Goal: Complete application form

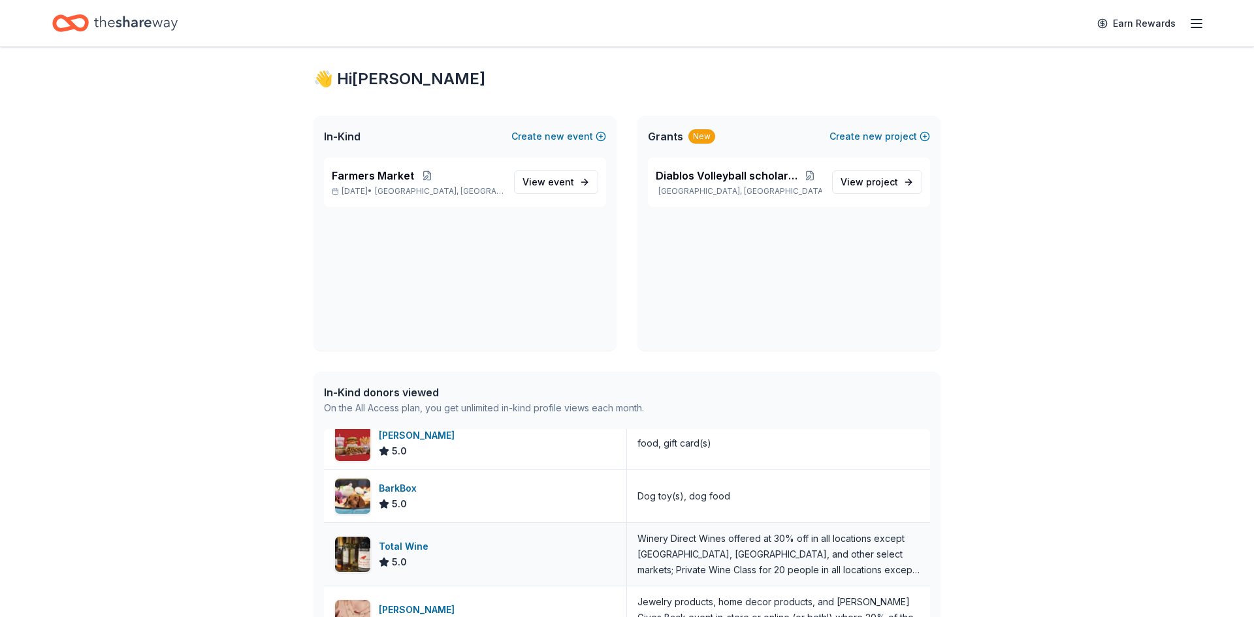
scroll to position [344, 0]
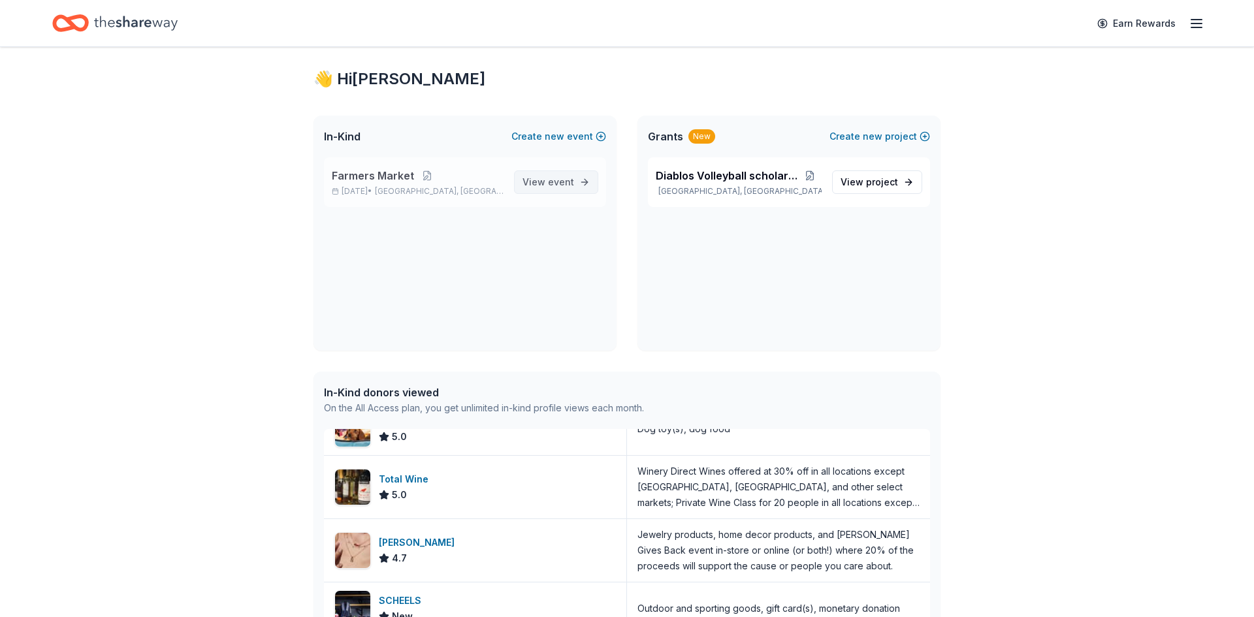
click at [553, 182] on span "event" at bounding box center [561, 181] width 26 height 11
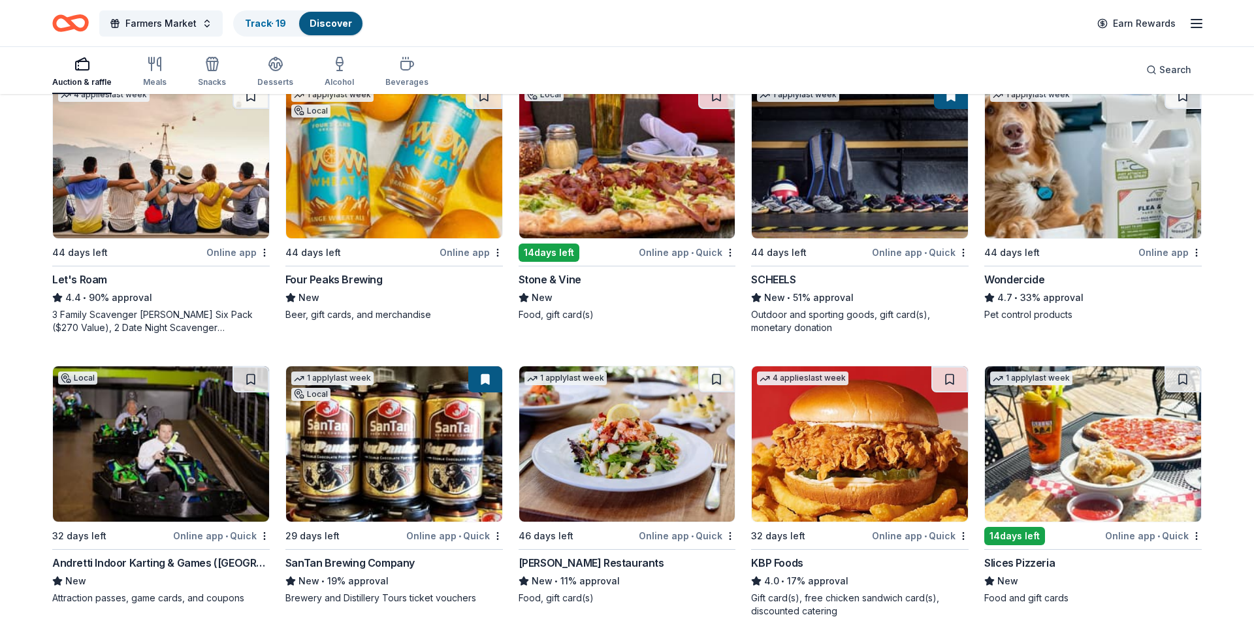
scroll to position [830, 0]
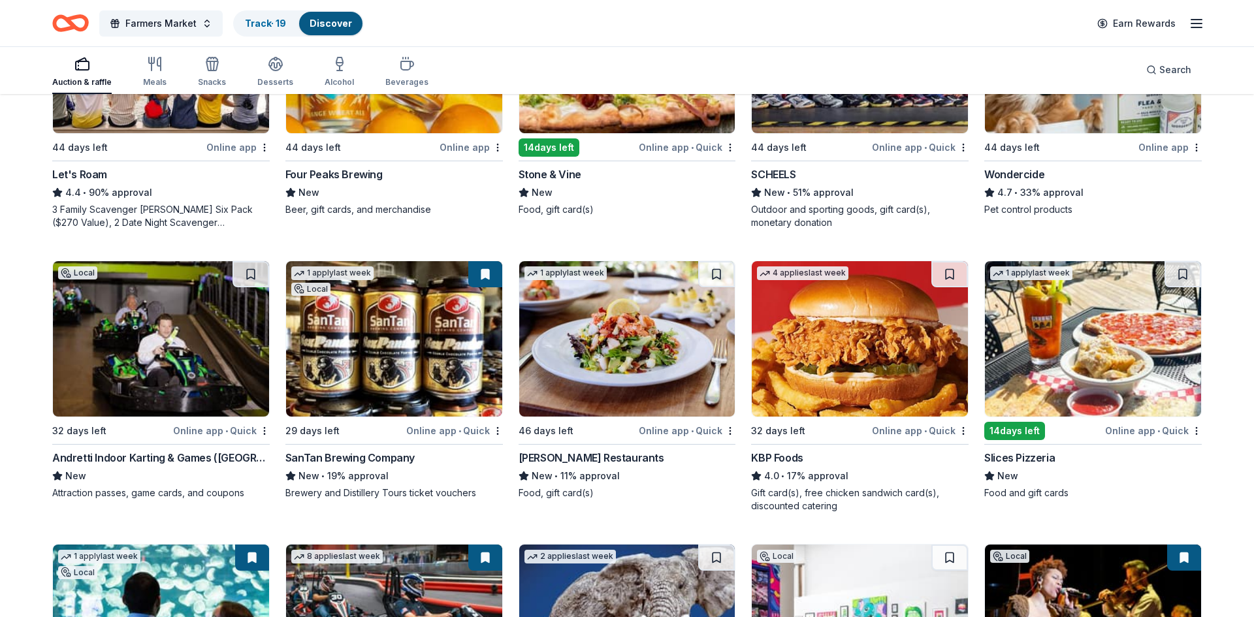
click at [182, 370] on img at bounding box center [161, 338] width 216 height 155
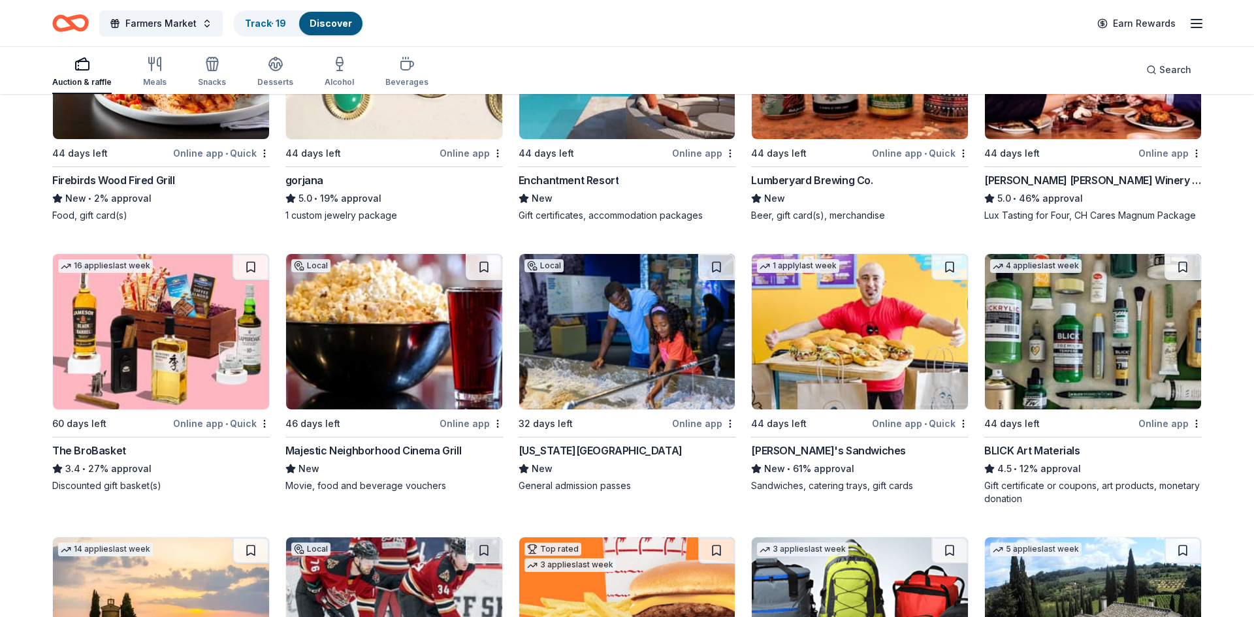
scroll to position [2803, 0]
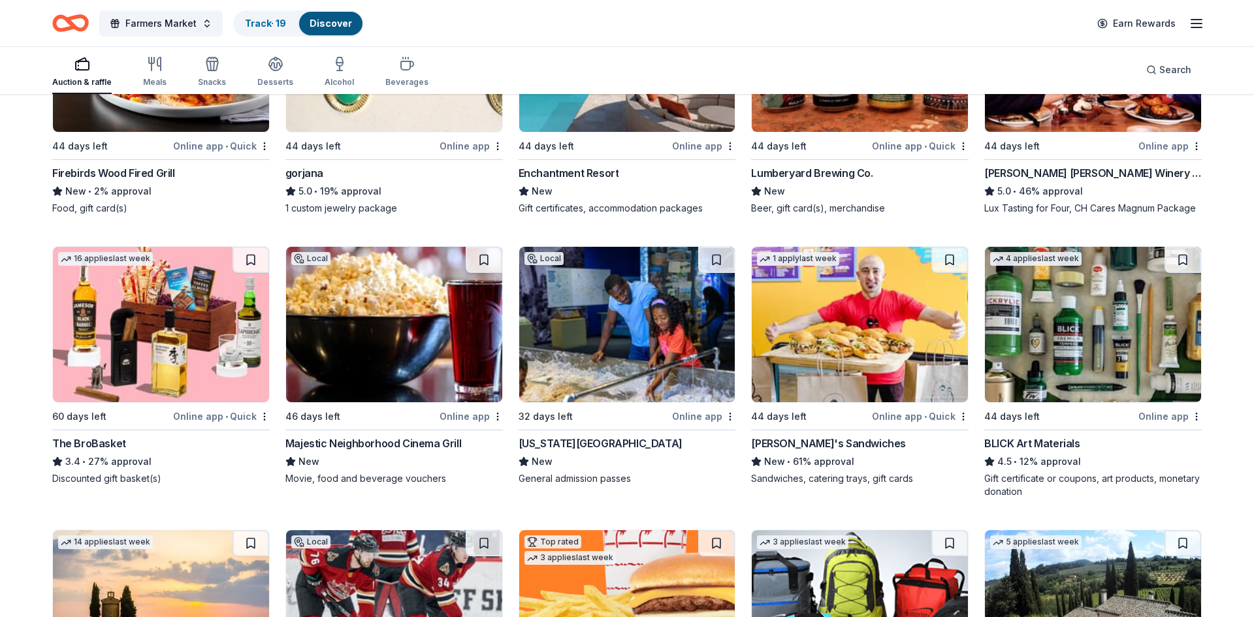
click at [636, 338] on img at bounding box center [627, 324] width 216 height 155
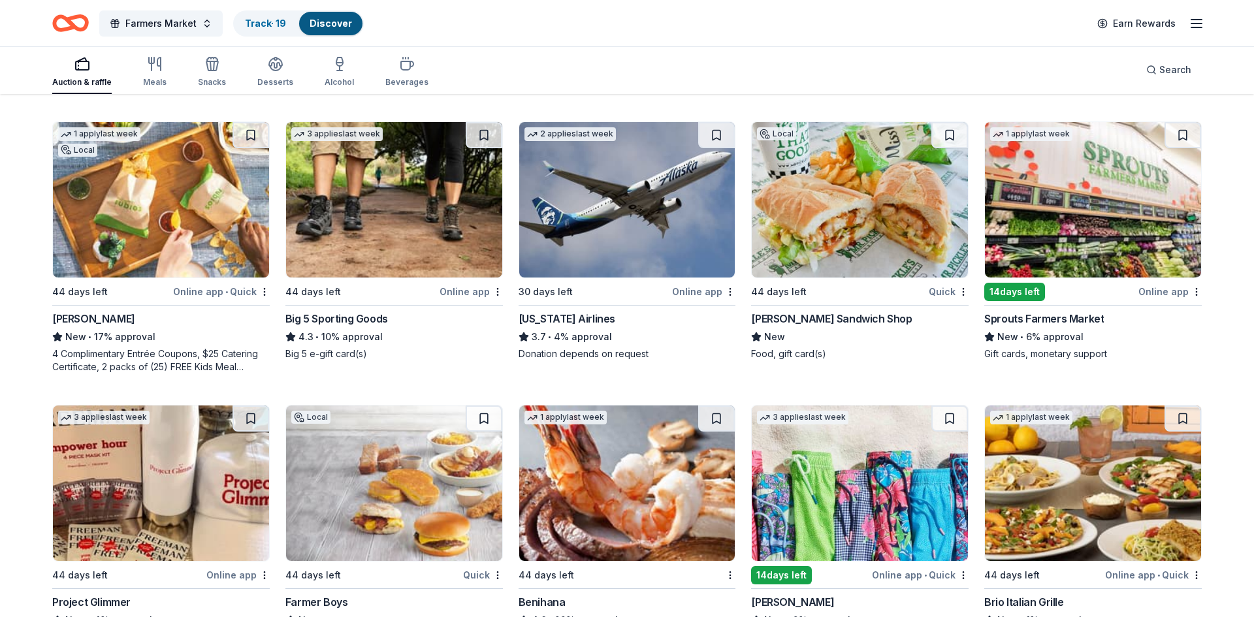
scroll to position [7080, 0]
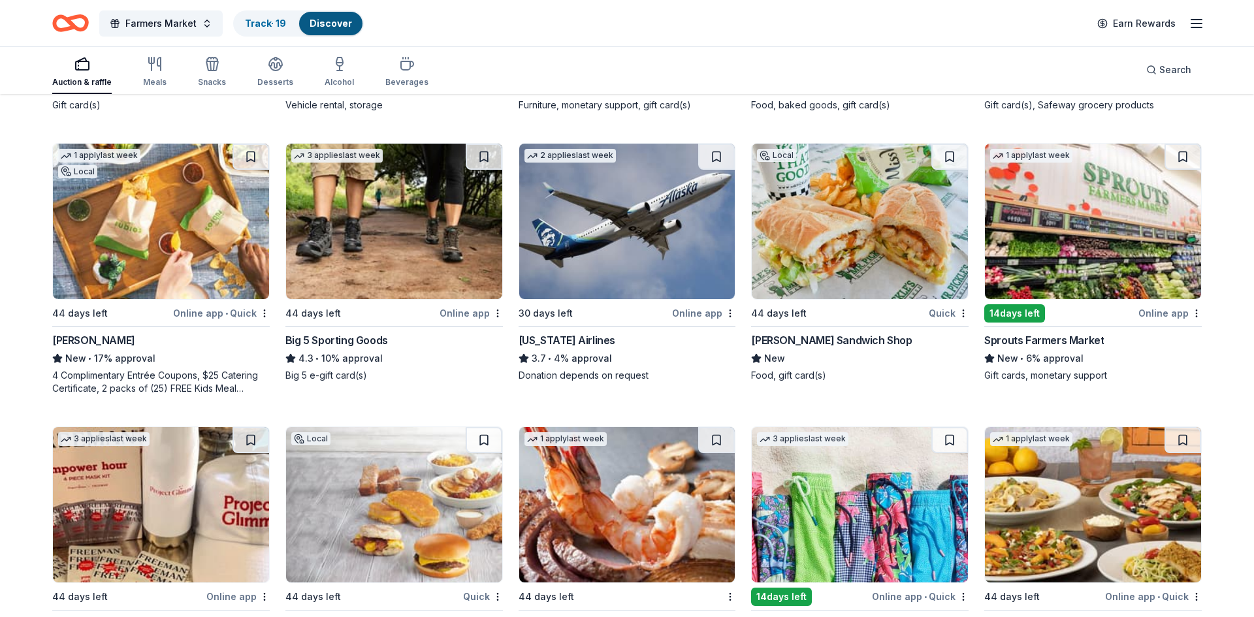
click at [189, 219] on img at bounding box center [161, 221] width 216 height 155
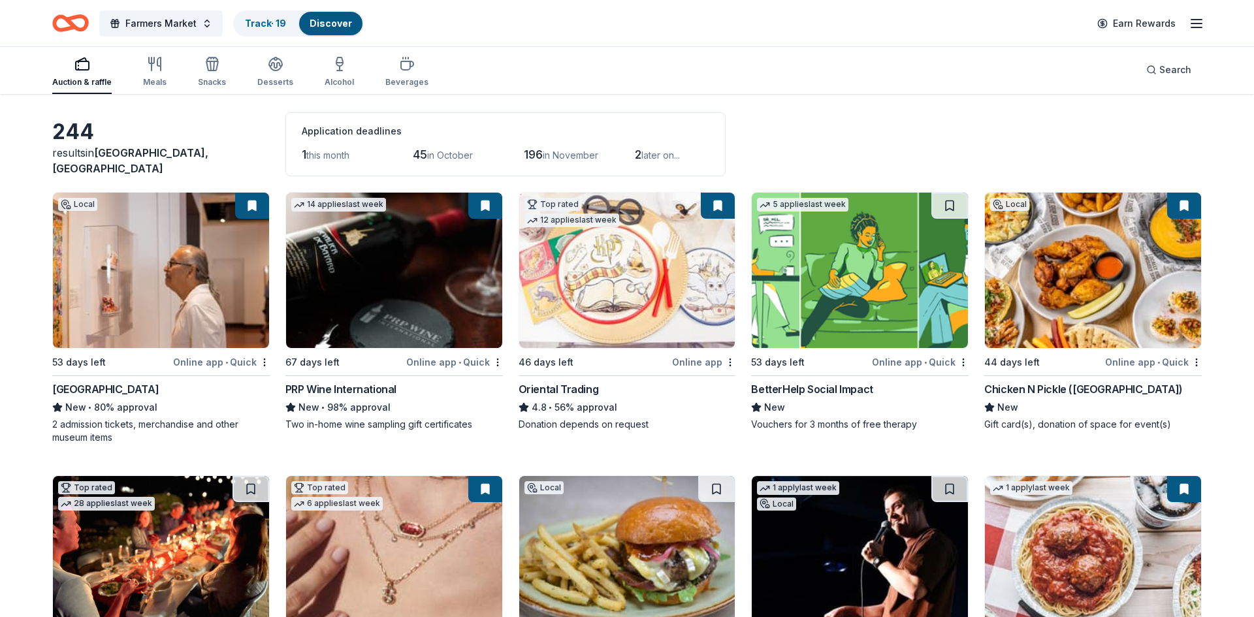
scroll to position [0, 0]
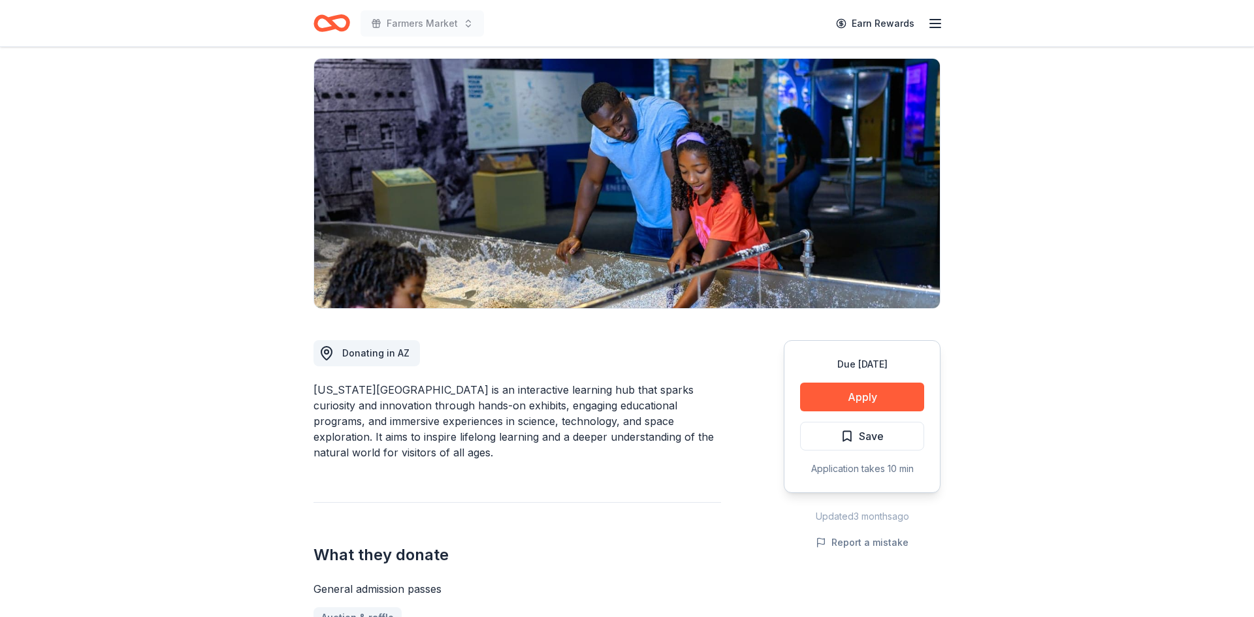
scroll to position [110, 0]
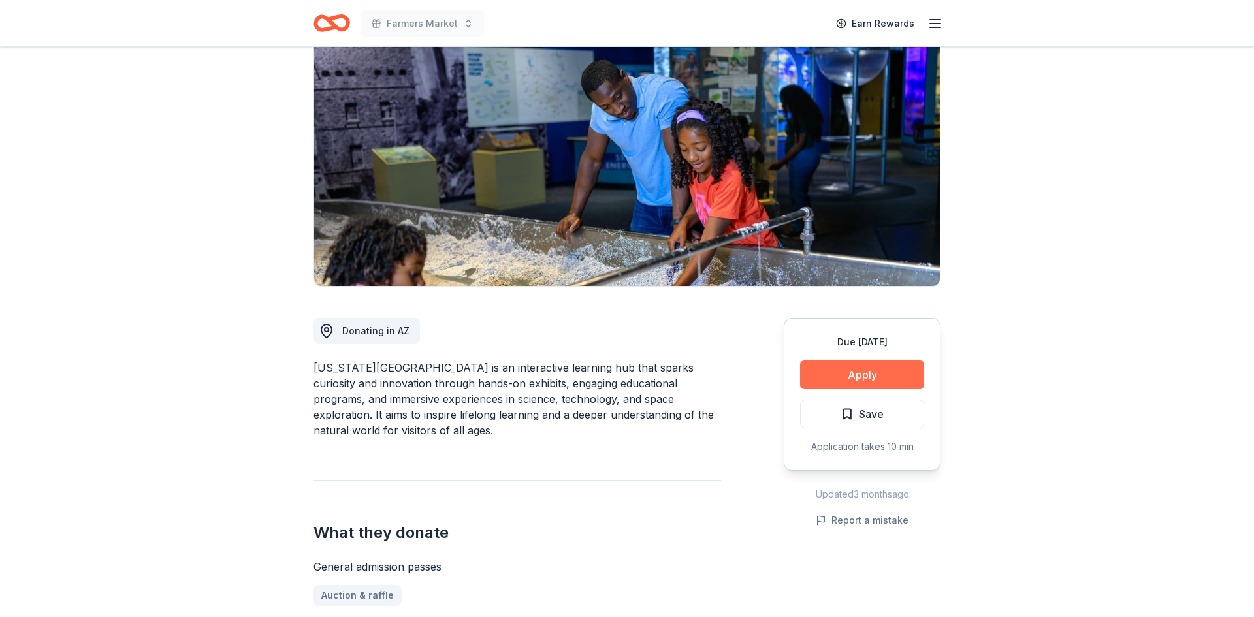
click at [857, 381] on button "Apply" at bounding box center [862, 375] width 124 height 29
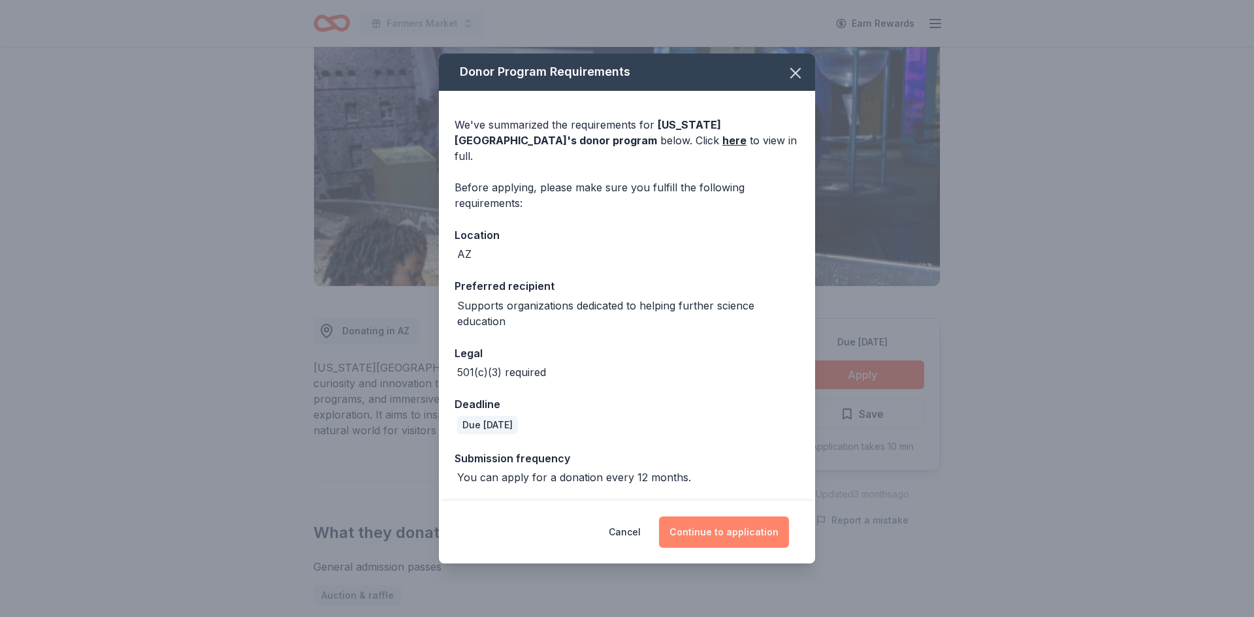
click at [720, 528] on button "Continue to application" at bounding box center [724, 532] width 130 height 31
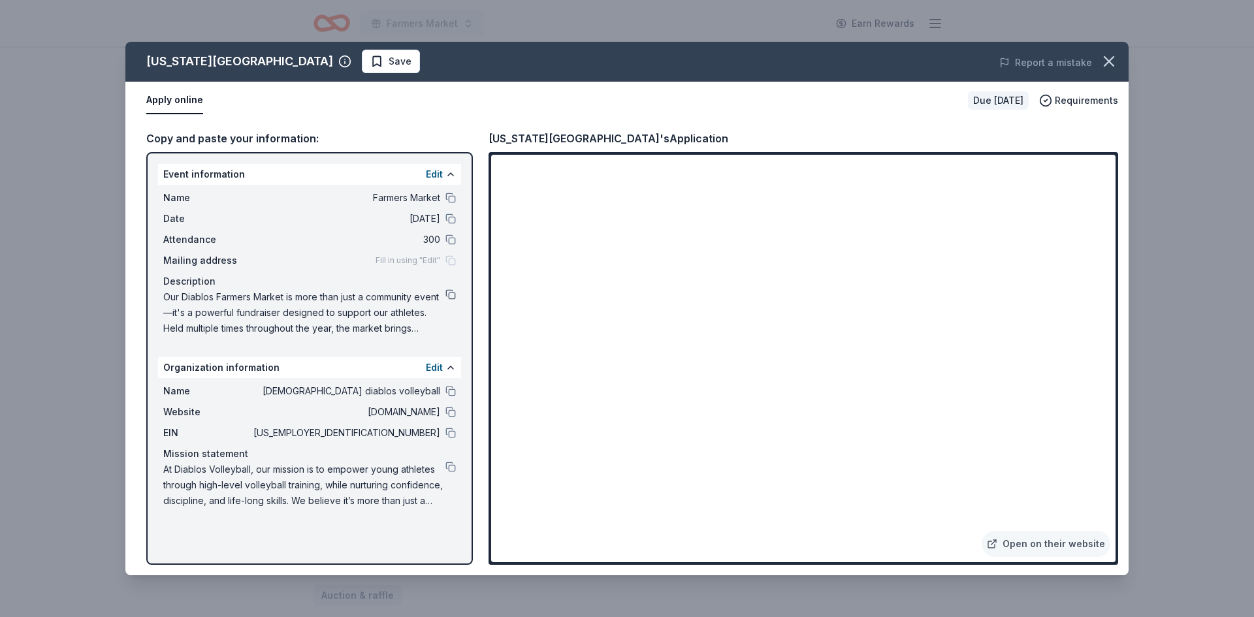
click at [451, 292] on button at bounding box center [450, 294] width 10 height 10
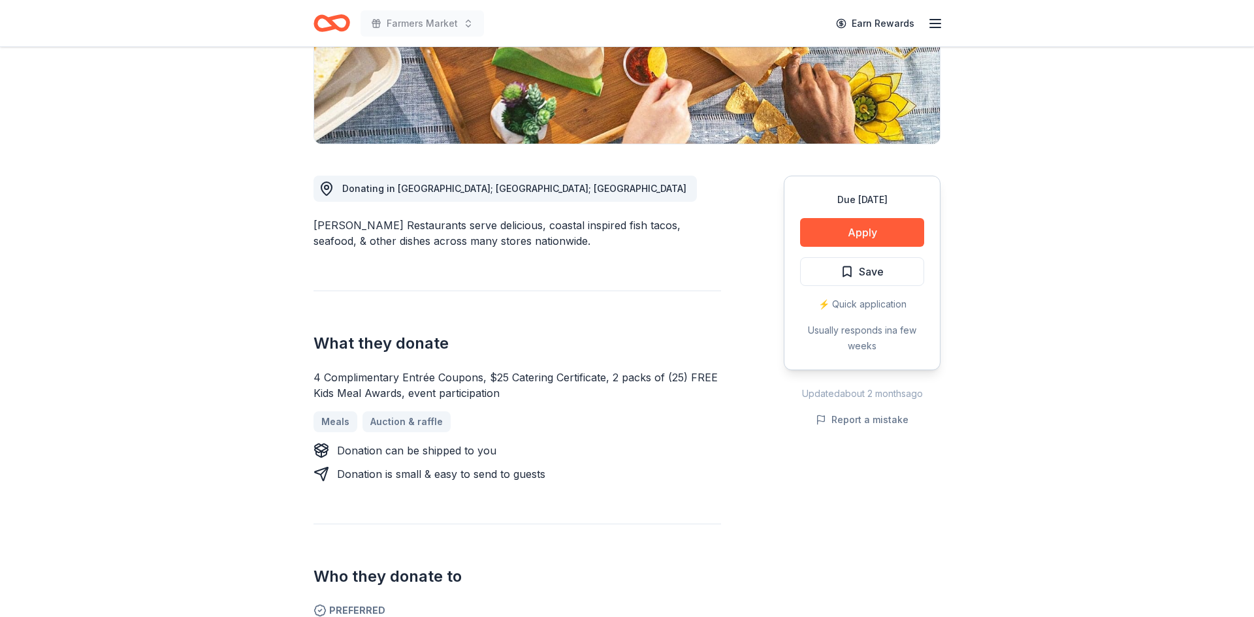
scroll to position [265, 0]
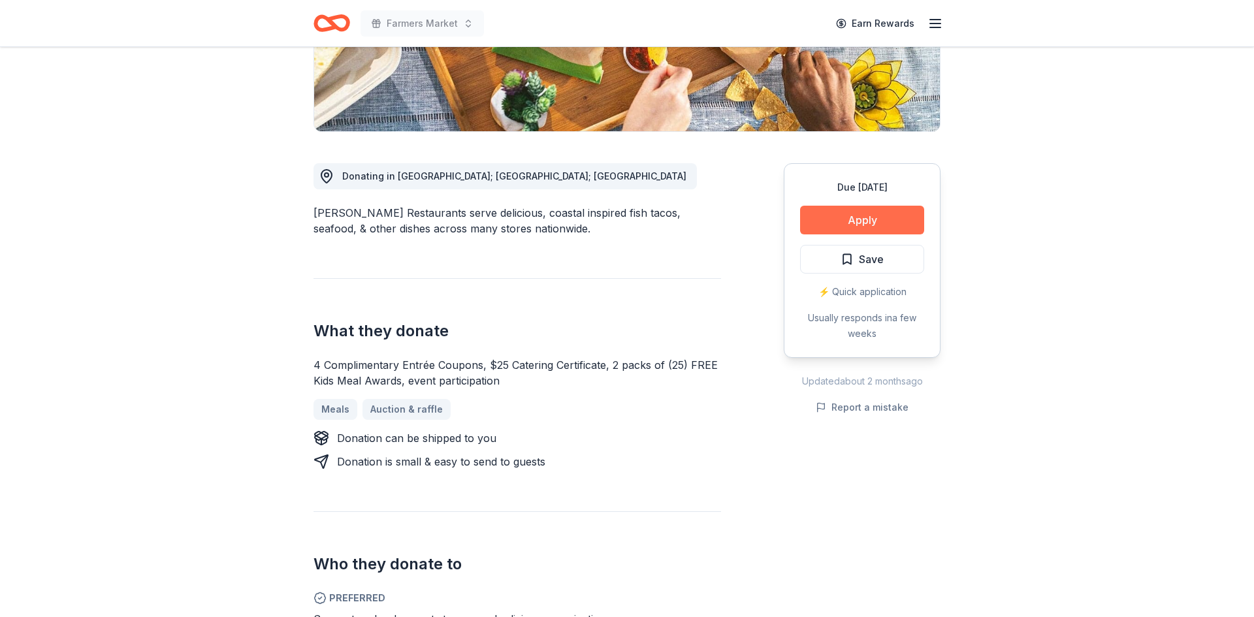
click at [886, 218] on button "Apply" at bounding box center [862, 220] width 124 height 29
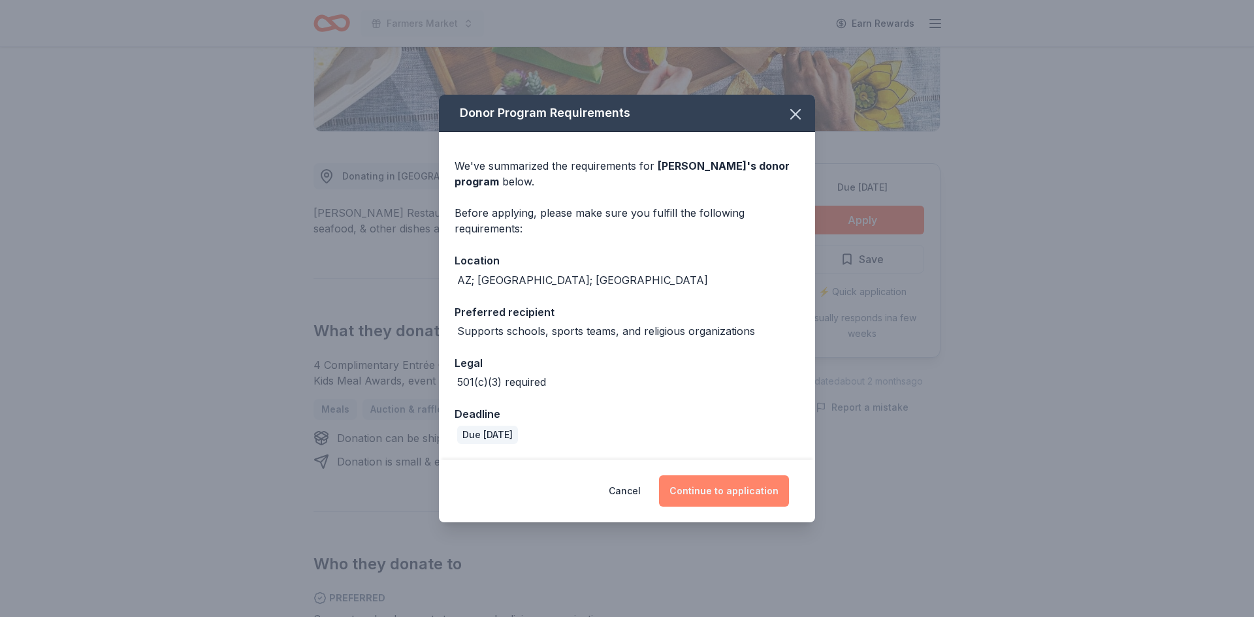
click at [722, 485] on button "Continue to application" at bounding box center [724, 491] width 130 height 31
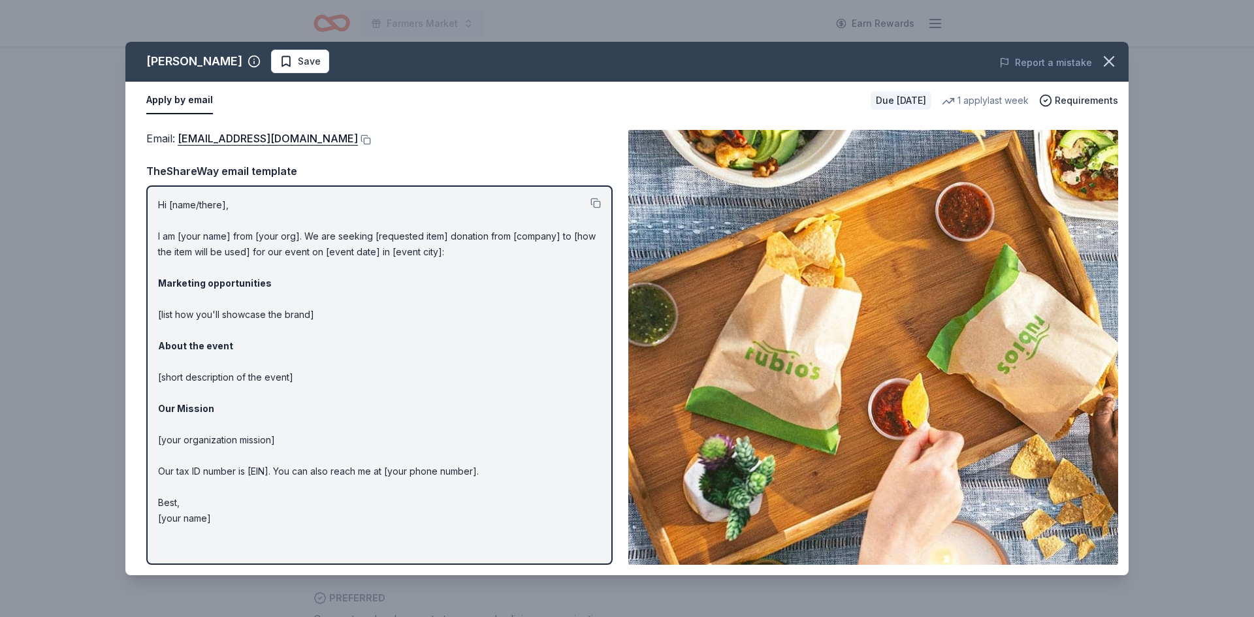
click at [537, 269] on p "Hi [name/there], I am [your name] from [your org]. We are seeking [requested it…" at bounding box center [379, 361] width 443 height 329
click at [597, 206] on button at bounding box center [595, 203] width 10 height 10
